Goal: Task Accomplishment & Management: Complete application form

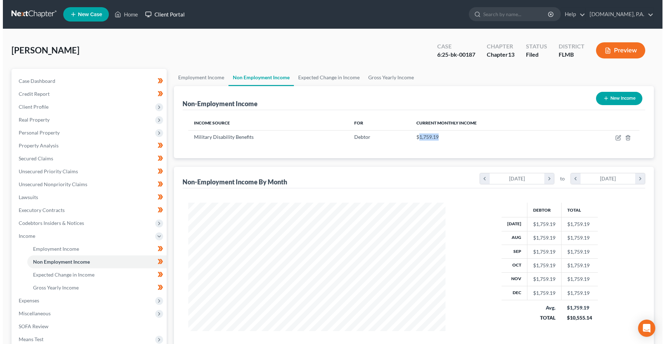
scroll to position [129, 271]
click at [148, 15] on rect at bounding box center [145, 14] width 5 height 4
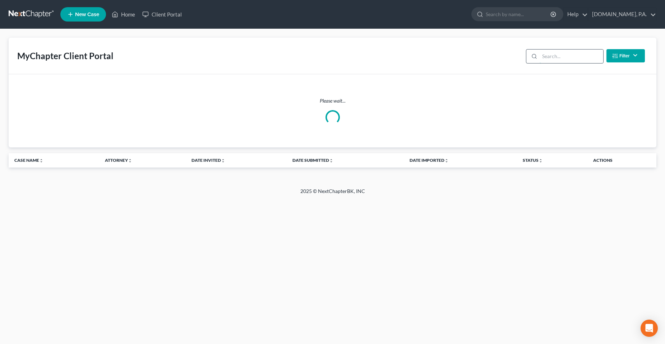
click at [545, 56] on input "search" at bounding box center [571, 57] width 64 height 14
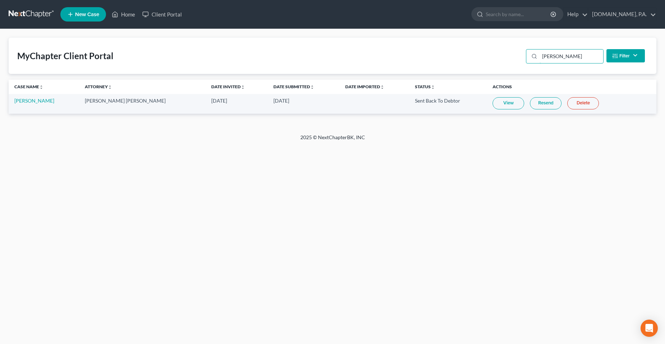
type input "[PERSON_NAME]"
click at [530, 105] on link "Resend" at bounding box center [546, 103] width 32 height 12
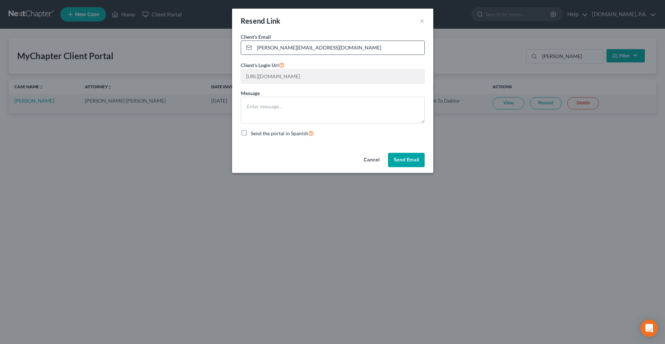
click at [302, 51] on input "[PERSON_NAME][EMAIL_ADDRESS][DOMAIN_NAME]" at bounding box center [339, 48] width 170 height 14
paste input "P"
type input "[PERSON_NAME][EMAIL_ADDRESS][DOMAIN_NAME]"
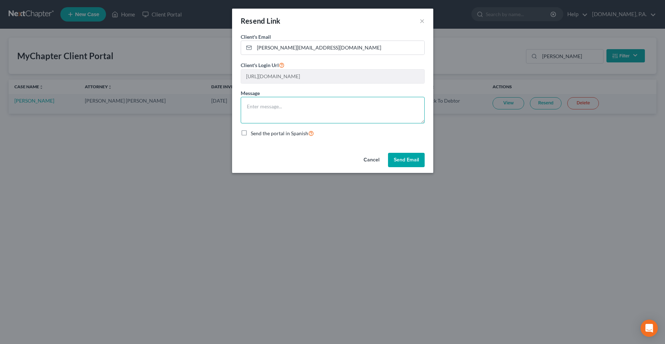
click at [293, 117] on textarea at bounding box center [333, 110] width 184 height 27
type textarea "Here you go [PERSON_NAME]!"
click at [417, 165] on button "Send Email" at bounding box center [406, 160] width 37 height 14
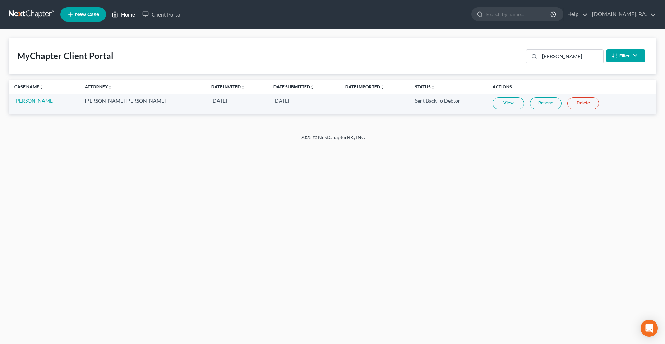
click at [125, 14] on link "Home" at bounding box center [123, 14] width 31 height 13
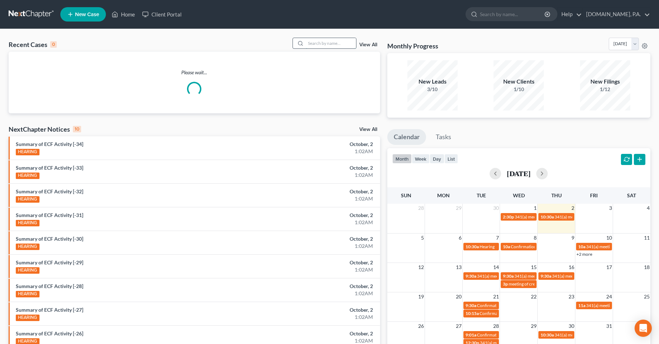
click at [338, 38] on input "search" at bounding box center [331, 43] width 50 height 10
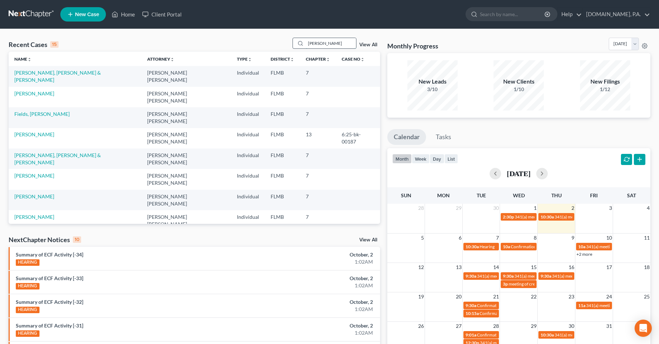
type input "[PERSON_NAME]"
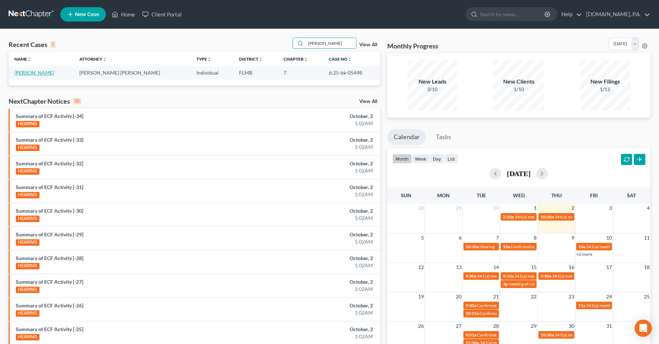
click at [27, 73] on link "[PERSON_NAME]" at bounding box center [34, 73] width 40 height 6
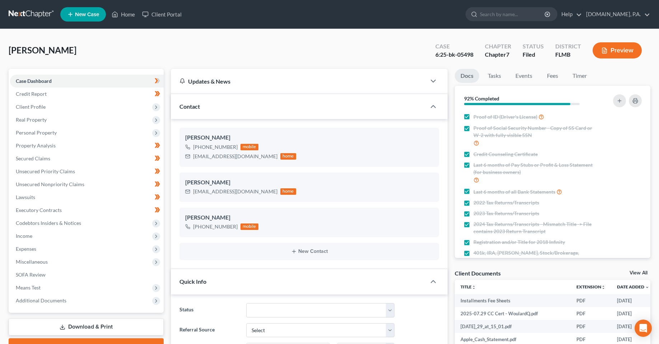
click at [140, 50] on div "[PERSON_NAME] Upgraded Case 6:25-bk-05498 Chapter Chapter 7 Status Filed Distri…" at bounding box center [330, 53] width 642 height 31
click at [32, 135] on span "Personal Property" at bounding box center [36, 133] width 41 height 6
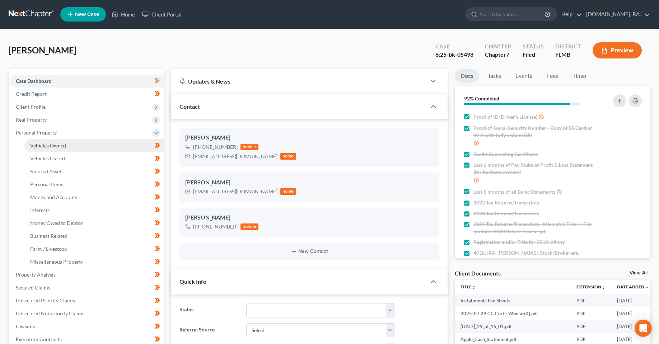
click at [38, 147] on span "Vehicles Owned" at bounding box center [48, 146] width 36 height 6
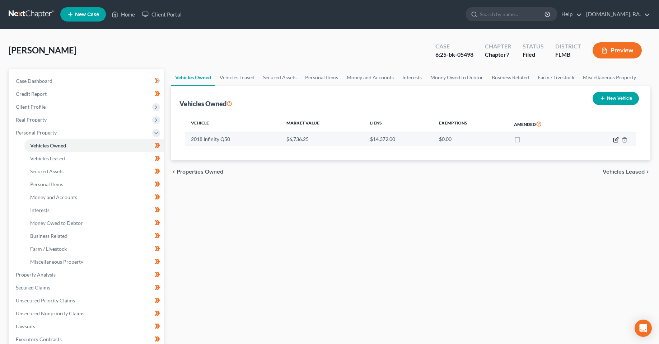
click at [615, 140] on icon "button" at bounding box center [616, 139] width 3 height 3
select select "0"
select select "8"
select select "3"
select select "0"
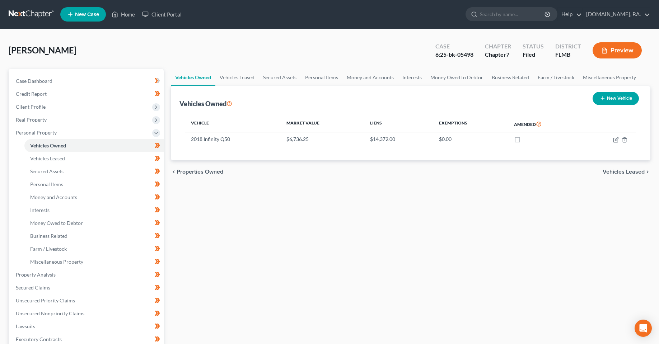
select select "48"
select select "0"
select select "4"
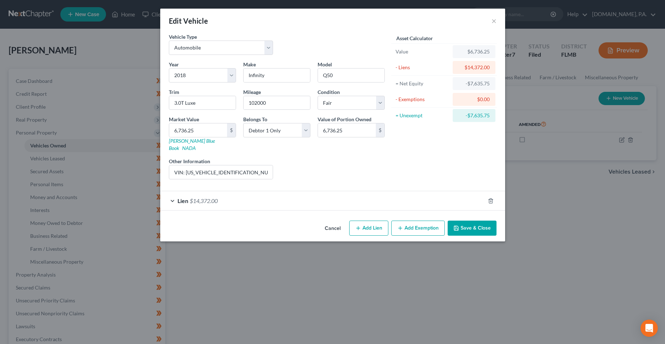
click at [187, 197] on span "Lien" at bounding box center [182, 200] width 11 height 7
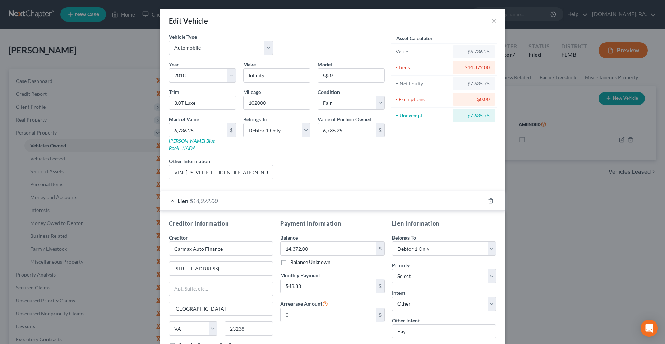
click at [313, 169] on div "Liens Select" at bounding box center [332, 169] width 112 height 22
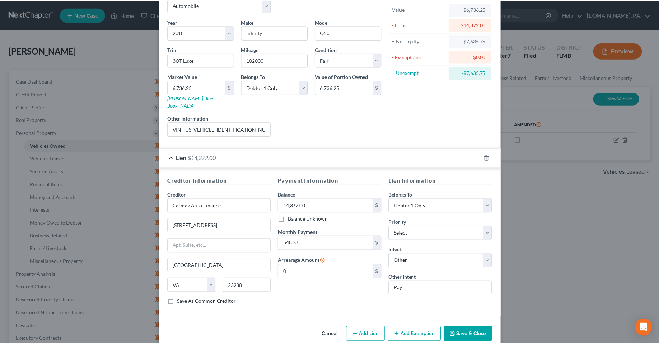
scroll to position [48, 0]
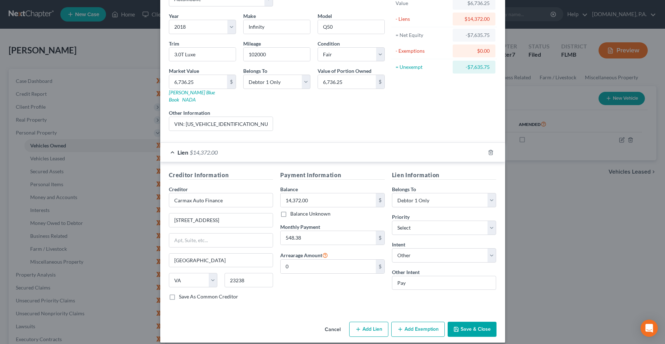
click at [295, 287] on div "Payment Information Balance 14,372.00 $ Balance Unknown Balance Undetermined 14…" at bounding box center [332, 238] width 112 height 135
drag, startPoint x: 302, startPoint y: 306, endPoint x: 286, endPoint y: 304, distance: 15.9
click at [301, 306] on div "Vehicle Type Select Automobile Truck Trailer Watercraft Aircraft Motor Home Atv…" at bounding box center [332, 152] width 345 height 335
drag, startPoint x: 241, startPoint y: 290, endPoint x: 176, endPoint y: 292, distance: 65.0
click at [176, 293] on div "Save As Common Creditor" at bounding box center [221, 296] width 104 height 7
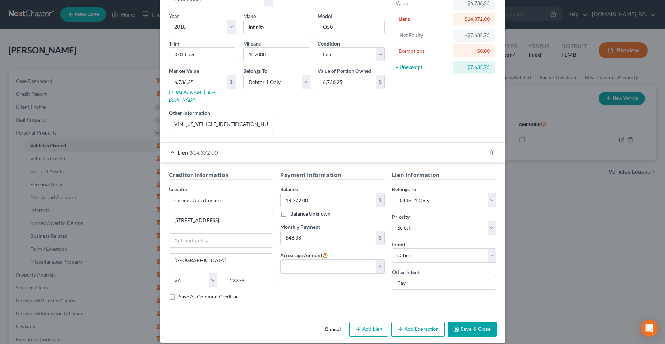
click at [208, 319] on div "Cancel Add Lien Add Lease Add Exemption Save & Close" at bounding box center [332, 331] width 345 height 24
drag, startPoint x: 220, startPoint y: 291, endPoint x: 177, endPoint y: 291, distance: 42.7
click at [177, 293] on div "Save As Common Creditor" at bounding box center [221, 296] width 104 height 7
click at [193, 319] on div "Cancel Add Lien Add Lease Add Exemption Save & Close" at bounding box center [332, 331] width 345 height 24
click at [206, 309] on div "Vehicle Type Select Automobile Truck Trailer Watercraft Aircraft Motor Home Atv…" at bounding box center [332, 152] width 345 height 335
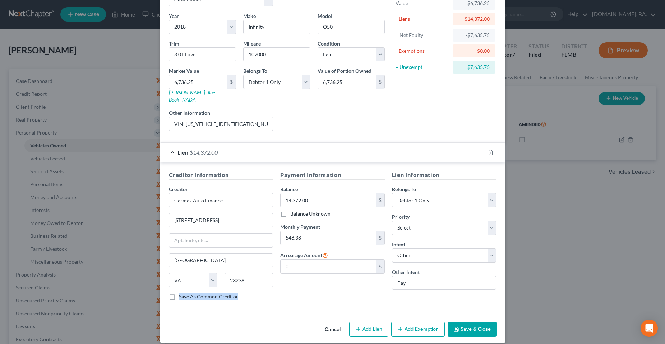
drag, startPoint x: 232, startPoint y: 290, endPoint x: 183, endPoint y: 286, distance: 49.0
click at [183, 293] on div "Save As Common Creditor" at bounding box center [221, 296] width 104 height 7
click at [220, 319] on div "Cancel Add Lien Add Lease Add Exemption Save & Close" at bounding box center [332, 331] width 345 height 24
click at [259, 299] on div "Creditor Information Creditor * Carmax Auto Finance [GEOGRAPHIC_DATA] Pkw [GEOG…" at bounding box center [221, 238] width 112 height 135
drag, startPoint x: 230, startPoint y: 289, endPoint x: 197, endPoint y: 293, distance: 32.9
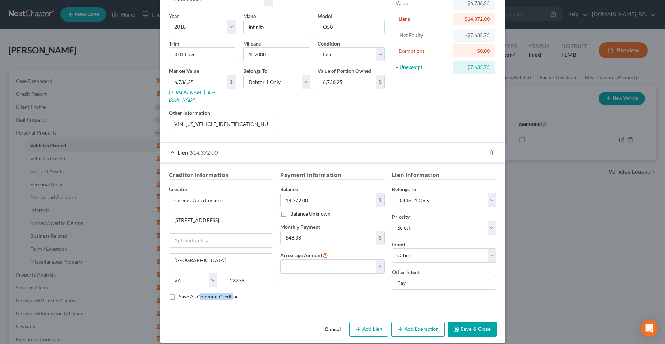
click at [197, 293] on label "Save As Common Creditor" at bounding box center [208, 296] width 59 height 7
click at [234, 302] on div "Creditor Information Creditor * Carmax Auto Finance [GEOGRAPHIC_DATA] Pkw [GEOG…" at bounding box center [332, 237] width 345 height 150
click at [270, 305] on div "Creditor Information Creditor * Carmax Auto Finance [GEOGRAPHIC_DATA] Pkw [GEOG…" at bounding box center [332, 237] width 345 height 150
drag, startPoint x: 315, startPoint y: 323, endPoint x: 279, endPoint y: 324, distance: 35.2
click at [325, 324] on div "Cancel Add Lien Add Lease Add Exemption Save & Close" at bounding box center [332, 331] width 345 height 24
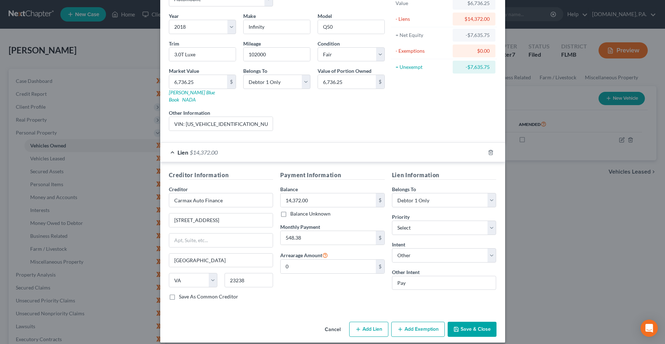
click at [241, 321] on div "Cancel Add Lien Add Lease Add Exemption Save & Close" at bounding box center [332, 331] width 345 height 24
drag, startPoint x: 240, startPoint y: 292, endPoint x: 154, endPoint y: 292, distance: 85.8
click at [154, 292] on div "Edit Vehicle × Vehicle Type Select Automobile Truck Trailer Watercraft Aircraft…" at bounding box center [332, 172] width 665 height 344
click at [252, 301] on div "Creditor Information Creditor * Carmax Auto Finance [GEOGRAPHIC_DATA] Pkw [GEOG…" at bounding box center [332, 237] width 345 height 150
drag, startPoint x: 223, startPoint y: 288, endPoint x: 179, endPoint y: 289, distance: 44.2
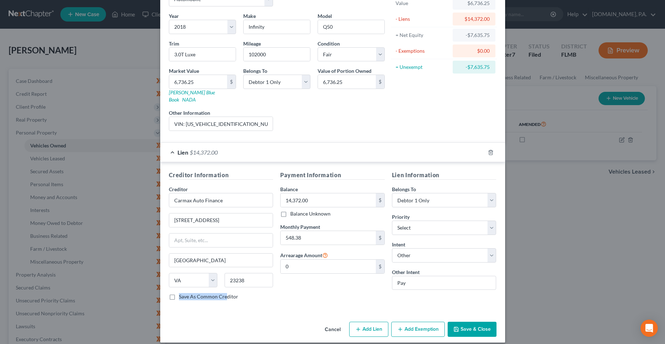
click at [179, 293] on label "Save As Common Creditor" at bounding box center [208, 296] width 59 height 7
click at [217, 298] on div "Creditor Information Creditor * Carmax Auto Finance [GEOGRAPHIC_DATA] Pkw [GEOG…" at bounding box center [221, 238] width 112 height 135
drag, startPoint x: 234, startPoint y: 288, endPoint x: 173, endPoint y: 287, distance: 61.1
click at [173, 293] on div "Save As Common Creditor" at bounding box center [221, 296] width 104 height 7
click at [216, 309] on div "Vehicle Type Select Automobile Truck Trailer Watercraft Aircraft Motor Home Atv…" at bounding box center [332, 152] width 345 height 335
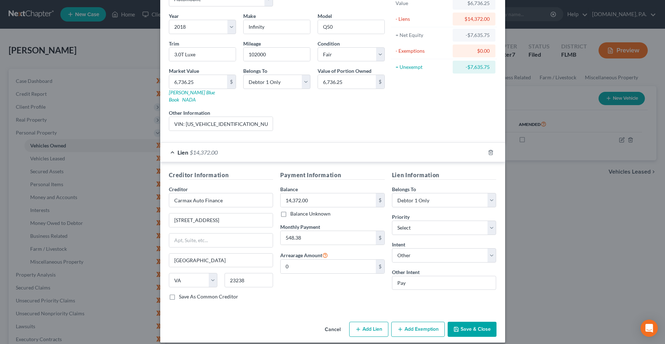
click at [257, 300] on div "Creditor Information Creditor * Carmax Auto Finance [GEOGRAPHIC_DATA] Pkw [GEOG…" at bounding box center [332, 237] width 345 height 150
click at [228, 293] on label "Save As Common Creditor" at bounding box center [208, 296] width 59 height 7
click at [186, 293] on input "Save As Common Creditor" at bounding box center [184, 295] width 5 height 5
checkbox input "true"
click at [332, 323] on button "Cancel" at bounding box center [332, 330] width 27 height 14
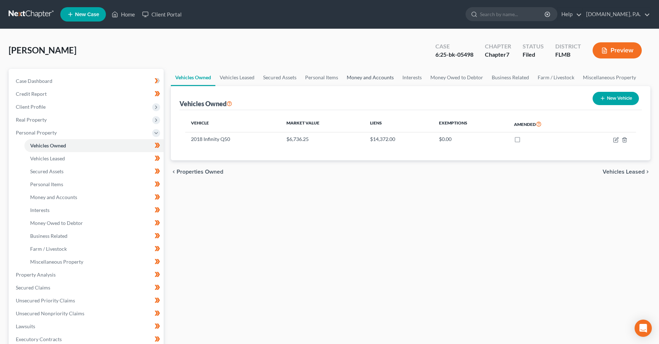
drag, startPoint x: 376, startPoint y: 265, endPoint x: 364, endPoint y: 73, distance: 192.4
click at [374, 262] on div "Vehicles Owned Vehicles Leased Secured Assets Personal Items Money and Accounts…" at bounding box center [410, 276] width 487 height 415
